Goal: Information Seeking & Learning: Learn about a topic

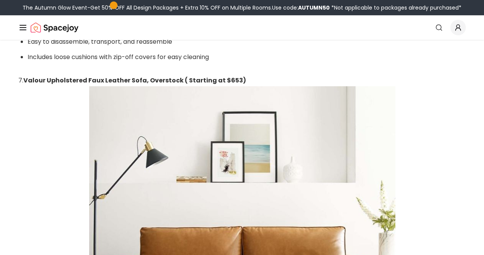
scroll to position [2587, 0]
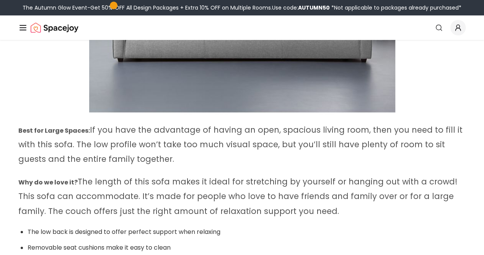
scroll to position [7446, 0]
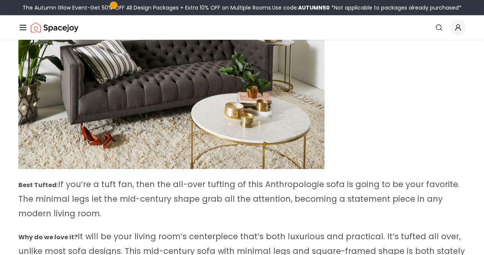
scroll to position [8191, 0]
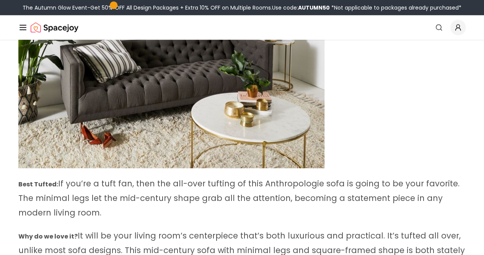
drag, startPoint x: 77, startPoint y: 69, endPoint x: 64, endPoint y: 78, distance: 15.8
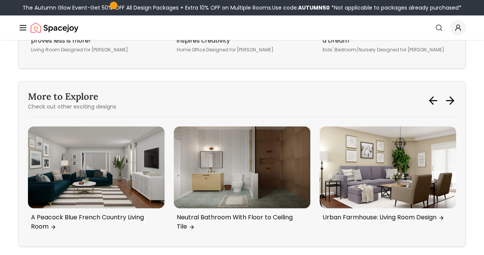
scroll to position [9144, 0]
